Goal: Task Accomplishment & Management: Manage account settings

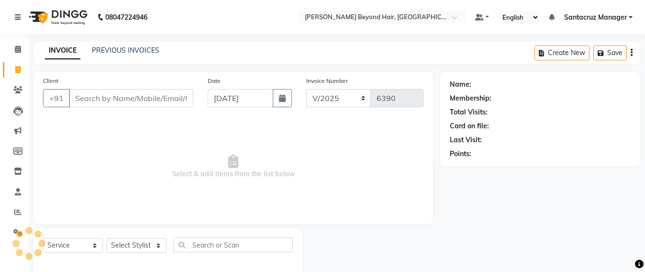
select select "6357"
select select "service"
click at [15, 45] on icon at bounding box center [18, 48] width 6 height 7
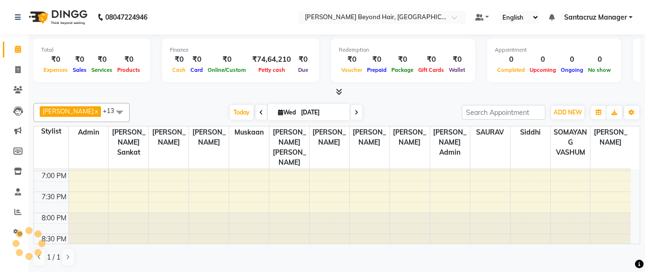
scroll to position [462, 0]
click at [355, 112] on icon at bounding box center [357, 113] width 4 height 6
type input "[DATE]"
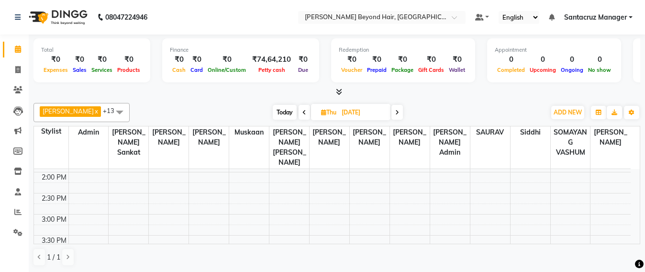
scroll to position [239, 0]
click at [295, 209] on div "8:00 AM 8:30 AM 9:00 AM 9:30 AM 10:00 AM 10:30 AM 11:00 AM 11:30 AM 12:00 PM 12…" at bounding box center [332, 203] width 597 height 547
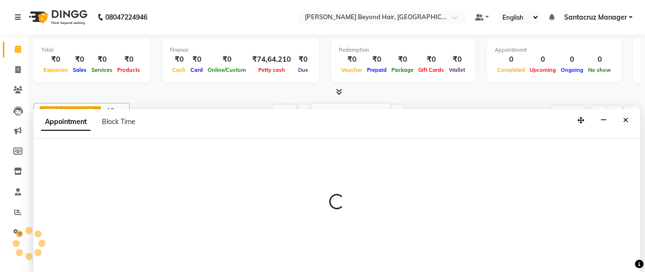
scroll to position [0, 0]
select select "47842"
select select "tentative"
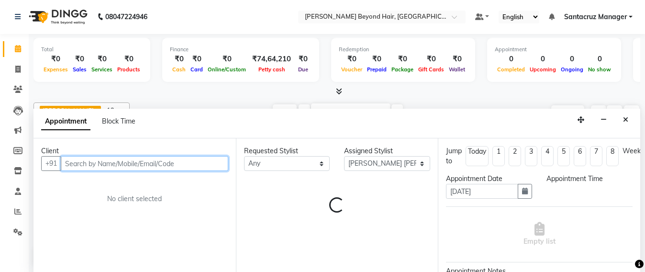
select select "885"
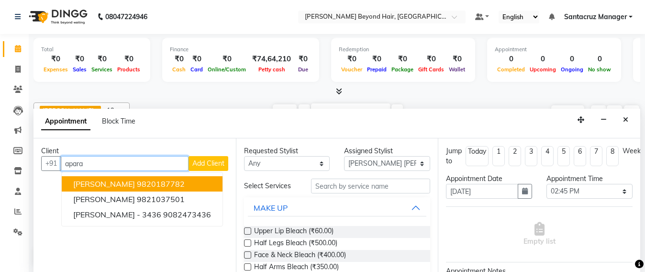
click at [137, 184] on ngb-highlight "9820187782" at bounding box center [161, 184] width 48 height 10
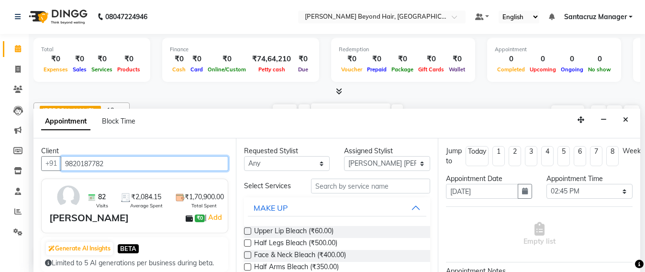
type input "9820187782"
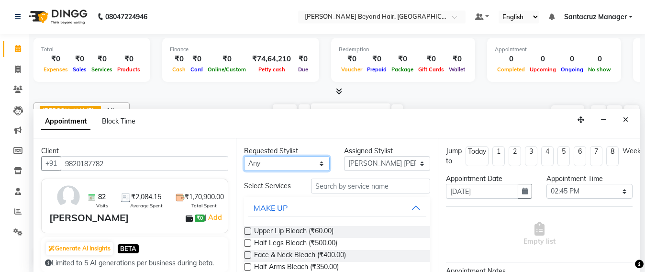
click at [287, 166] on select "Any Admin [PERSON_NAME] Sankat [PERSON_NAME] [PERSON_NAME] [PERSON_NAME] [PERSO…" at bounding box center [287, 163] width 86 height 15
select select "47916"
click at [244, 156] on select "Any Admin [PERSON_NAME] Sankat [PERSON_NAME] [PERSON_NAME] [PERSON_NAME] [PERSO…" at bounding box center [287, 163] width 86 height 15
select select "47916"
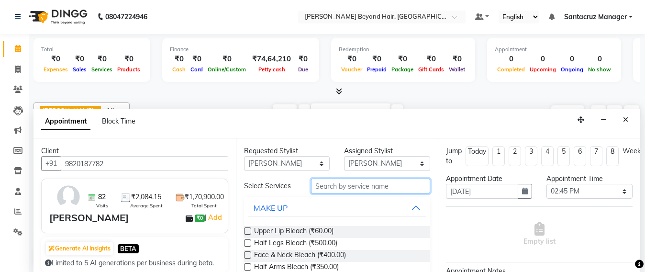
click at [327, 184] on input "text" at bounding box center [371, 185] width 120 height 15
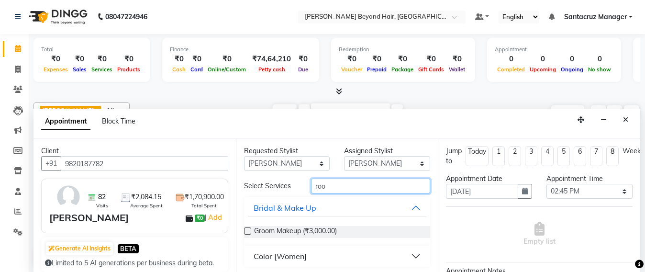
type input "roo"
click at [275, 258] on div "Color [Women]" at bounding box center [280, 255] width 53 height 11
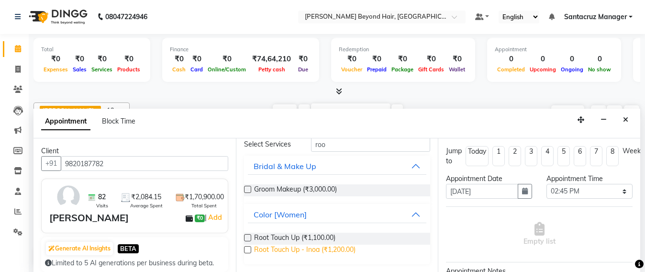
click at [302, 252] on span "Root Touch Up - Inoa (₹1,200.00)" at bounding box center [304, 251] width 101 height 12
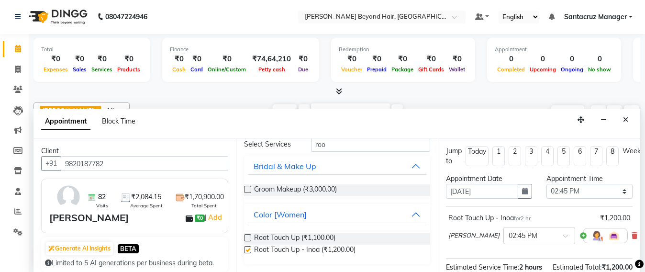
checkbox input "false"
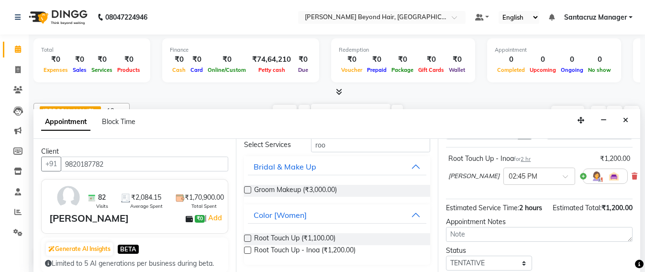
scroll to position [0, 0]
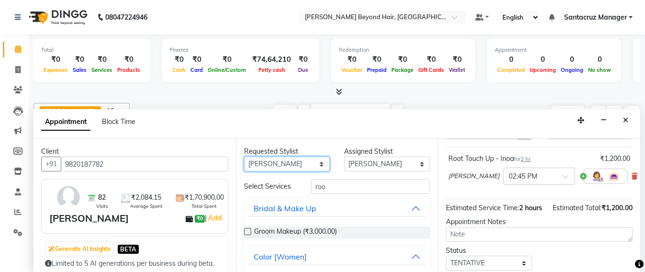
click at [290, 166] on select "Any Admin [PERSON_NAME] Sankat [PERSON_NAME] [PERSON_NAME] [PERSON_NAME] [PERSO…" at bounding box center [287, 163] width 86 height 15
select select "47907"
click at [244, 156] on select "Any Admin [PERSON_NAME] Sankat [PERSON_NAME] [PERSON_NAME] [PERSON_NAME] [PERSO…" at bounding box center [287, 163] width 86 height 15
select select "47907"
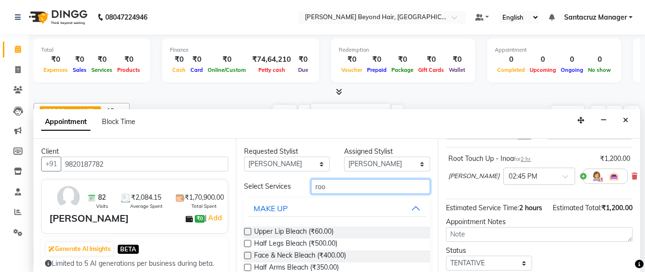
click at [338, 185] on input "roo" at bounding box center [371, 186] width 120 height 15
type input "r"
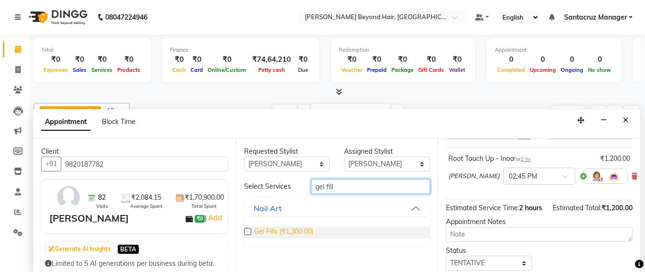
type input "gel fill"
click at [282, 231] on span "Gel Fills (₹1,300.00)" at bounding box center [283, 232] width 59 height 12
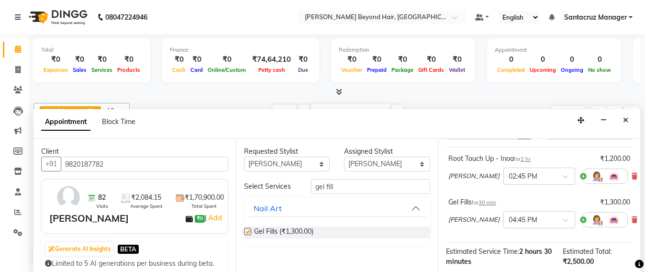
checkbox input "false"
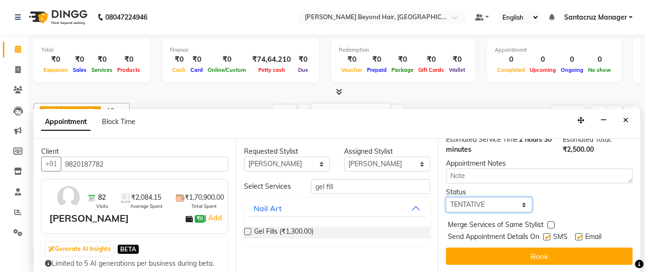
click at [518, 197] on select "Select TENTATIVE CONFIRM UPCOMING" at bounding box center [489, 204] width 86 height 15
select select "confirm booking"
click at [446, 197] on select "Select TENTATIVE CONFIRM UPCOMING" at bounding box center [489, 204] width 86 height 15
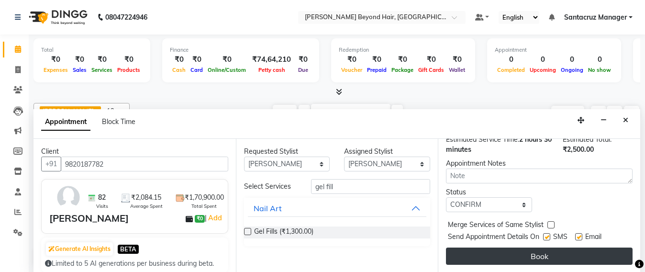
click at [544, 251] on button "Book" at bounding box center [539, 255] width 187 height 17
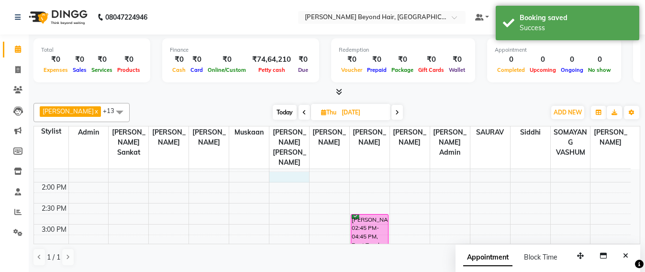
click at [282, 169] on div "8:00 AM 8:30 AM 9:00 AM 9:30 AM 10:00 AM 10:30 AM 11:00 AM 11:30 AM 12:00 PM 12…" at bounding box center [332, 203] width 597 height 547
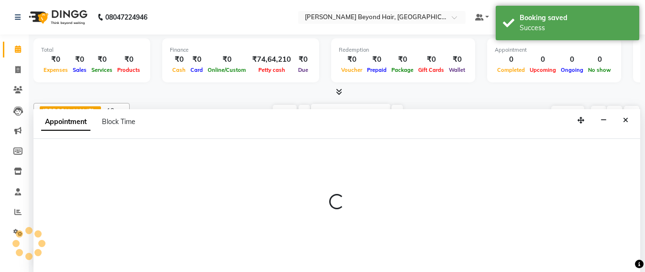
scroll to position [0, 0]
select select "47842"
select select "tentative"
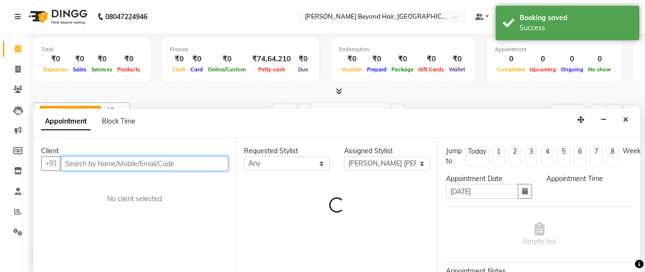
select select "825"
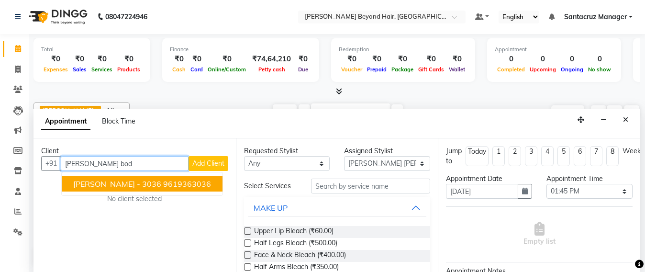
click at [178, 185] on ngb-highlight "9619363036" at bounding box center [187, 184] width 48 height 10
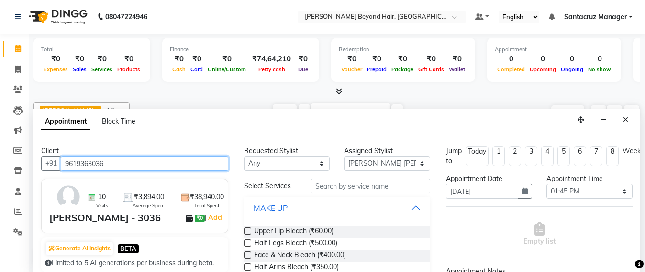
type input "9619363036"
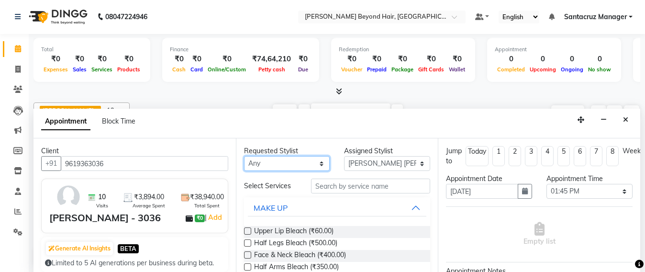
click at [269, 162] on select "Any Admin [PERSON_NAME] Sankat [PERSON_NAME] [PERSON_NAME] [PERSON_NAME] [PERSO…" at bounding box center [287, 163] width 86 height 15
select select "47842"
click at [244, 156] on select "Any Admin [PERSON_NAME] Sankat [PERSON_NAME] [PERSON_NAME] [PERSON_NAME] [PERSO…" at bounding box center [287, 163] width 86 height 15
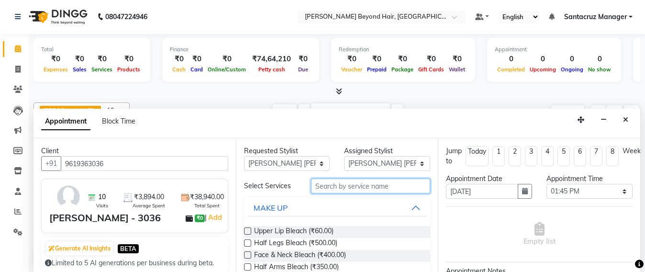
click at [338, 184] on input "text" at bounding box center [371, 185] width 120 height 15
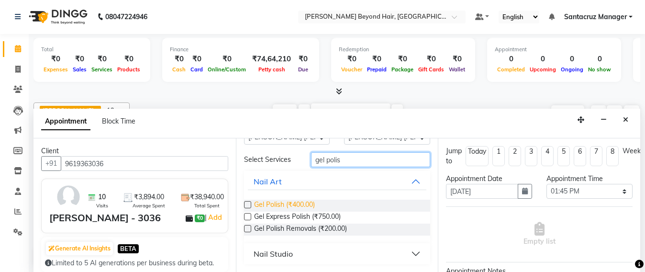
type input "gel polis"
click at [257, 204] on span "Gel Polish (₹400.00)" at bounding box center [284, 206] width 61 height 12
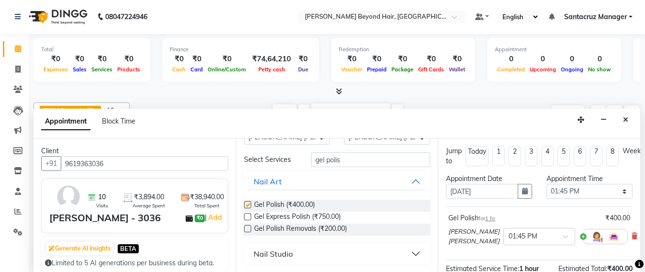
checkbox input "false"
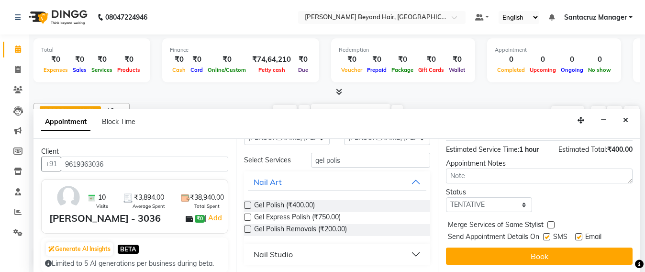
scroll to position [0, 0]
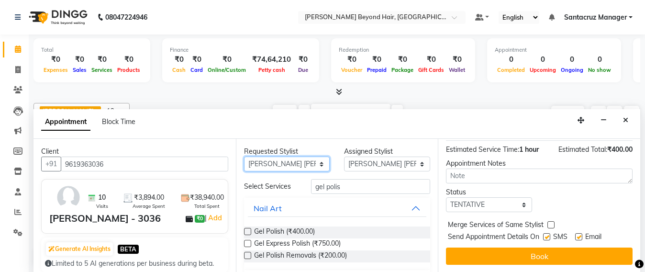
click at [317, 159] on select "Any Admin [PERSON_NAME] Sankat [PERSON_NAME] [PERSON_NAME] [PERSON_NAME] [PERSO…" at bounding box center [287, 163] width 86 height 15
select select "86876"
click at [244, 156] on select "Any Admin [PERSON_NAME] Sankat [PERSON_NAME] [PERSON_NAME] [PERSON_NAME] [PERSO…" at bounding box center [287, 163] width 86 height 15
select select "86876"
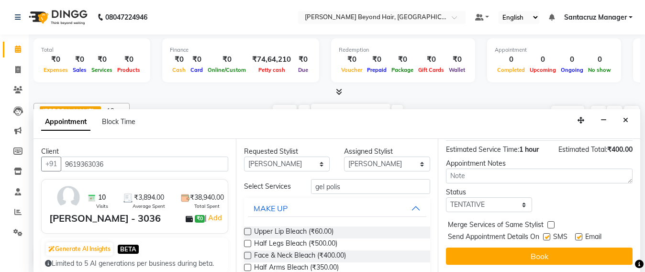
click at [334, 173] on div "Requested Stylist Any Admin [PERSON_NAME] Sankat [PERSON_NAME] [PERSON_NAME] [P…" at bounding box center [337, 206] width 202 height 134
click at [356, 180] on input "gel polis" at bounding box center [371, 186] width 120 height 15
type input "g"
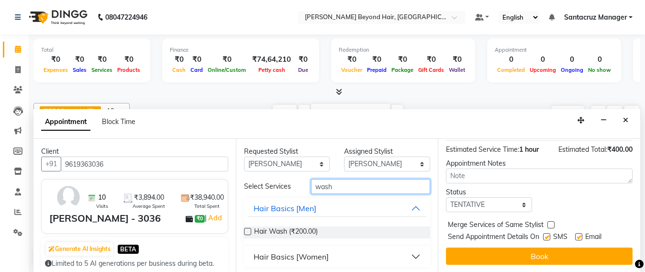
scroll to position [2, 0]
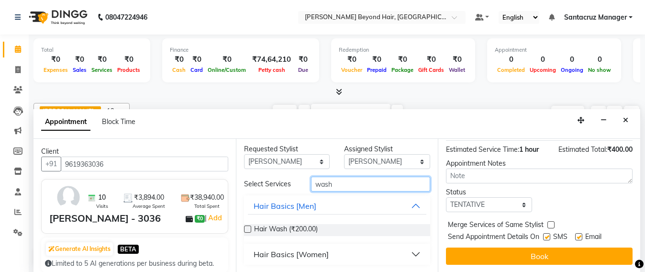
type input "wash"
click at [301, 257] on div "Hair Basics [Women]" at bounding box center [291, 253] width 75 height 11
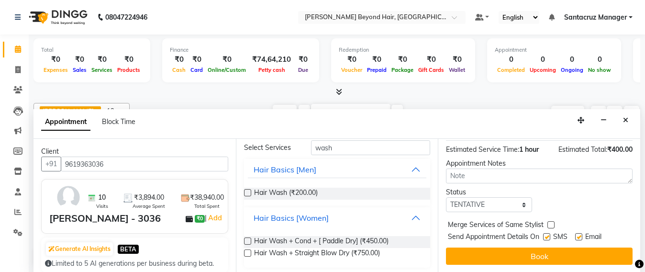
scroll to position [42, 0]
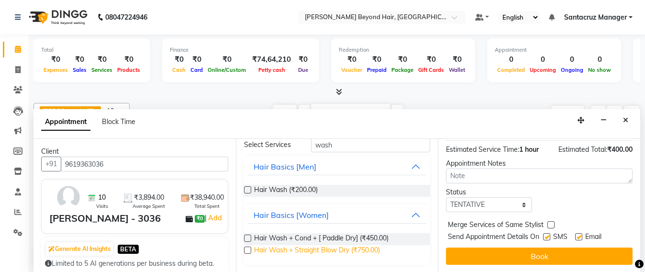
click at [328, 247] on span "Hair Wash + Straight Blow Dry (₹750.00)" at bounding box center [317, 251] width 126 height 12
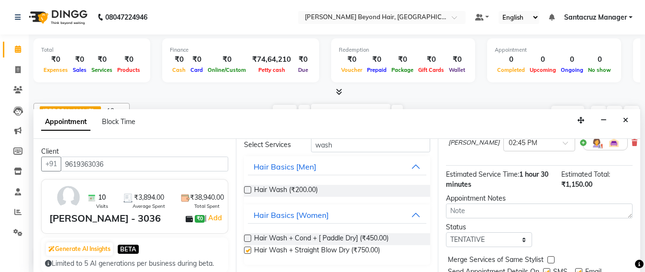
scroll to position [182, 0]
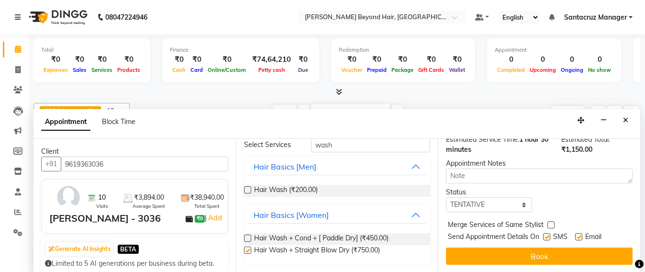
checkbox input "false"
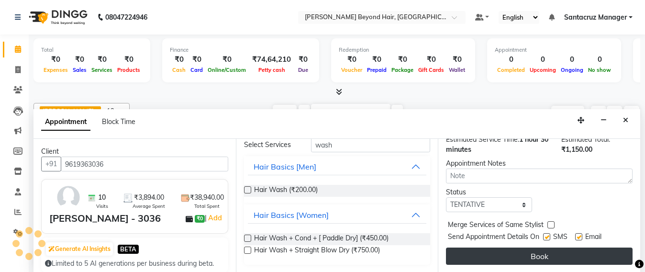
click at [543, 254] on button "Book" at bounding box center [539, 255] width 187 height 17
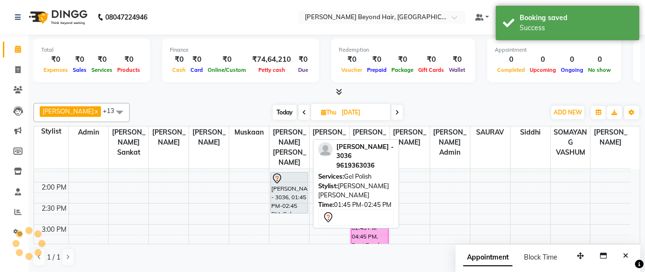
click at [282, 191] on div "[PERSON_NAME] - 3036, 01:45 PM-02:45 PM, Gel Polish" at bounding box center [289, 192] width 37 height 41
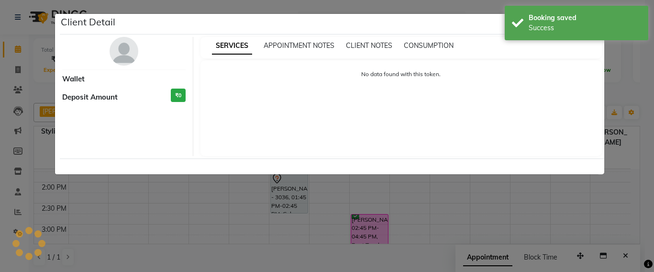
select select "7"
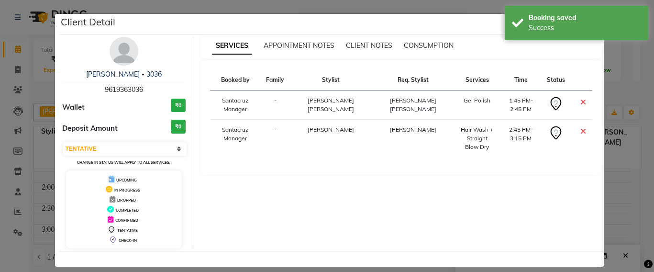
click at [571, 42] on div "SERVICES APPOINTMENT NOTES CLIENT NOTES CONSUMPTION" at bounding box center [396, 46] width 390 height 10
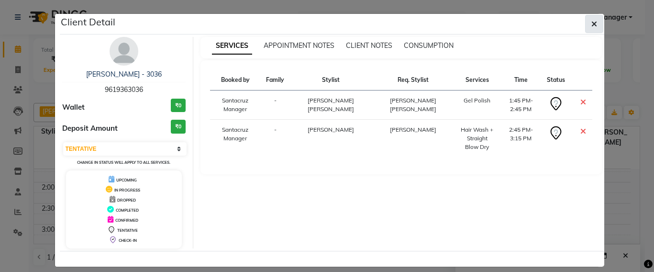
click at [591, 20] on icon "button" at bounding box center [594, 24] width 6 height 8
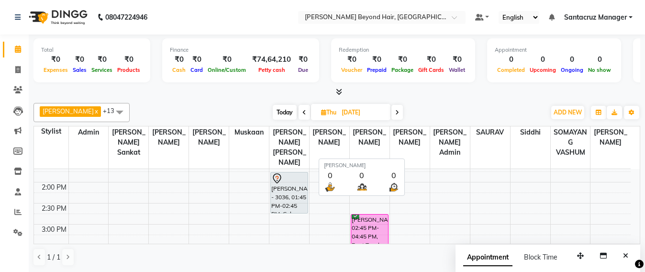
scroll to position [0, 0]
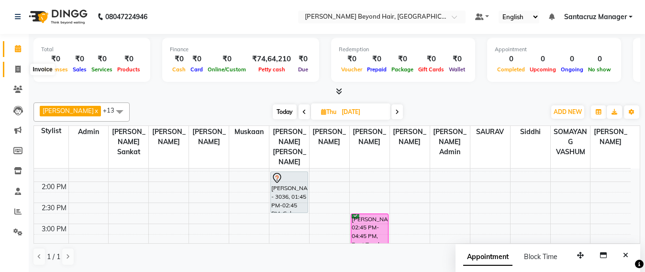
click at [18, 68] on icon at bounding box center [17, 69] width 5 height 7
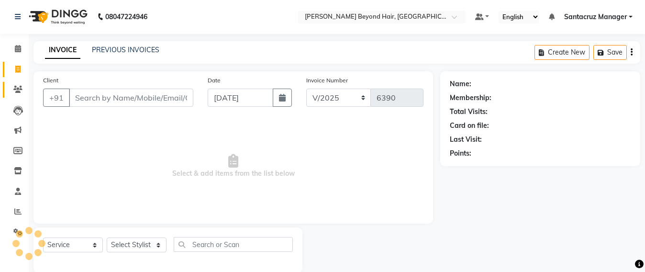
click at [9, 89] on link "Clients" at bounding box center [14, 90] width 23 height 16
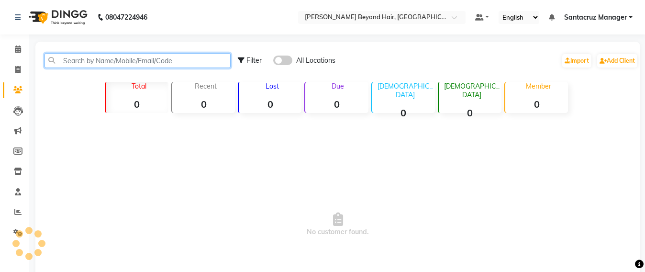
click at [99, 54] on input "text" at bounding box center [138, 60] width 186 height 15
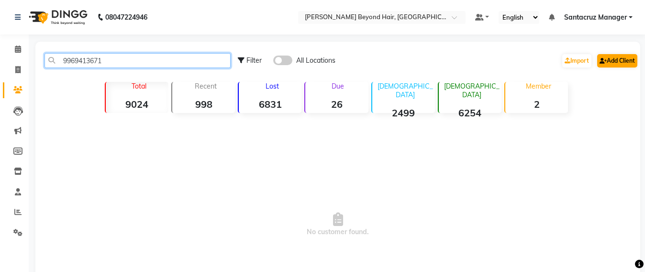
type input "9969413671"
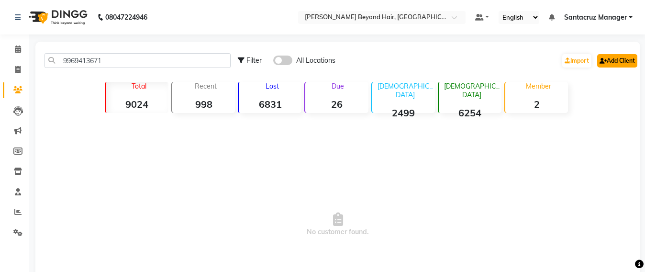
click at [605, 59] on link "Add Client" at bounding box center [617, 60] width 40 height 13
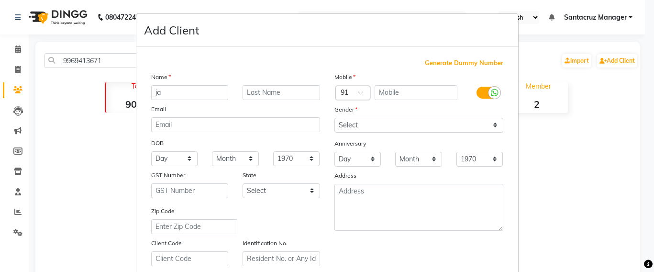
type input "j"
type input "[PERSON_NAME]"
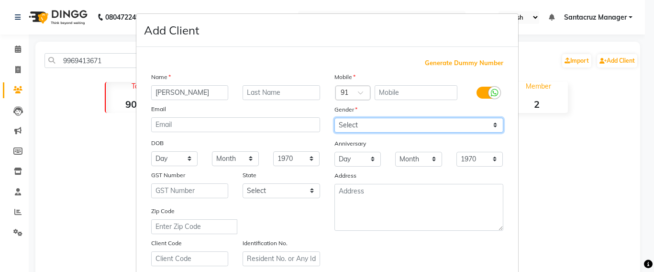
click at [431, 125] on select "Select [DEMOGRAPHIC_DATA] [DEMOGRAPHIC_DATA] Other Prefer Not To Say" at bounding box center [419, 125] width 169 height 15
select select "[DEMOGRAPHIC_DATA]"
click at [335, 118] on select "Select [DEMOGRAPHIC_DATA] [DEMOGRAPHIC_DATA] Other Prefer Not To Say" at bounding box center [419, 125] width 169 height 15
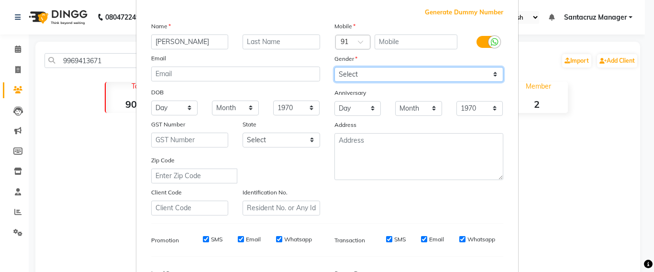
scroll to position [170, 0]
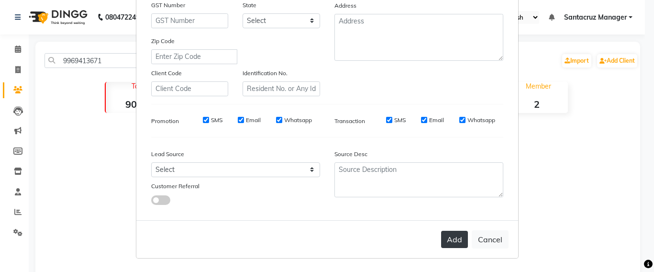
click at [445, 237] on button "Add" at bounding box center [454, 239] width 27 height 17
click at [455, 241] on button "Add" at bounding box center [454, 239] width 27 height 17
click at [459, 245] on button "Add" at bounding box center [454, 239] width 27 height 17
click at [456, 238] on button "Add" at bounding box center [454, 239] width 27 height 17
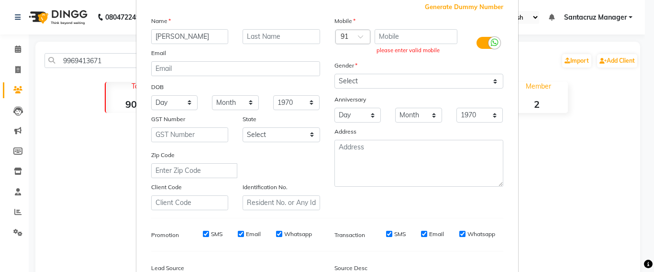
scroll to position [50, 0]
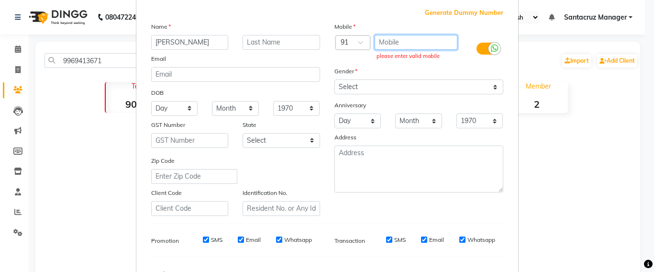
click at [412, 43] on input "text" at bounding box center [416, 42] width 83 height 15
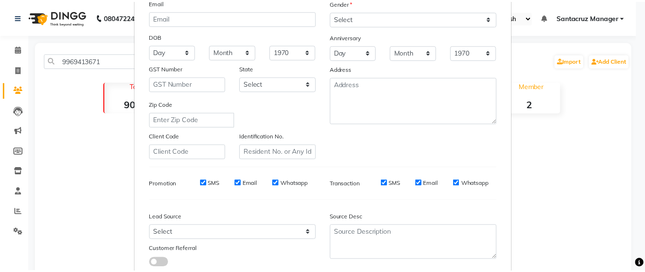
scroll to position [170, 0]
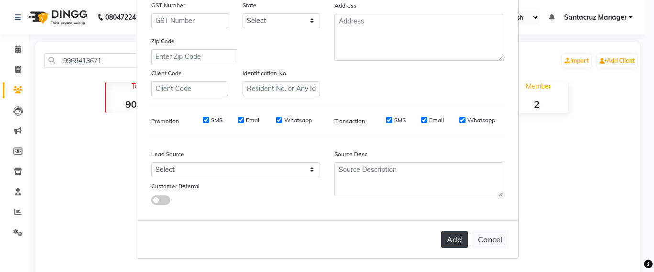
type input "9969413671"
click at [441, 233] on button "Add" at bounding box center [454, 239] width 27 height 17
